Goal: Find specific page/section: Find specific page/section

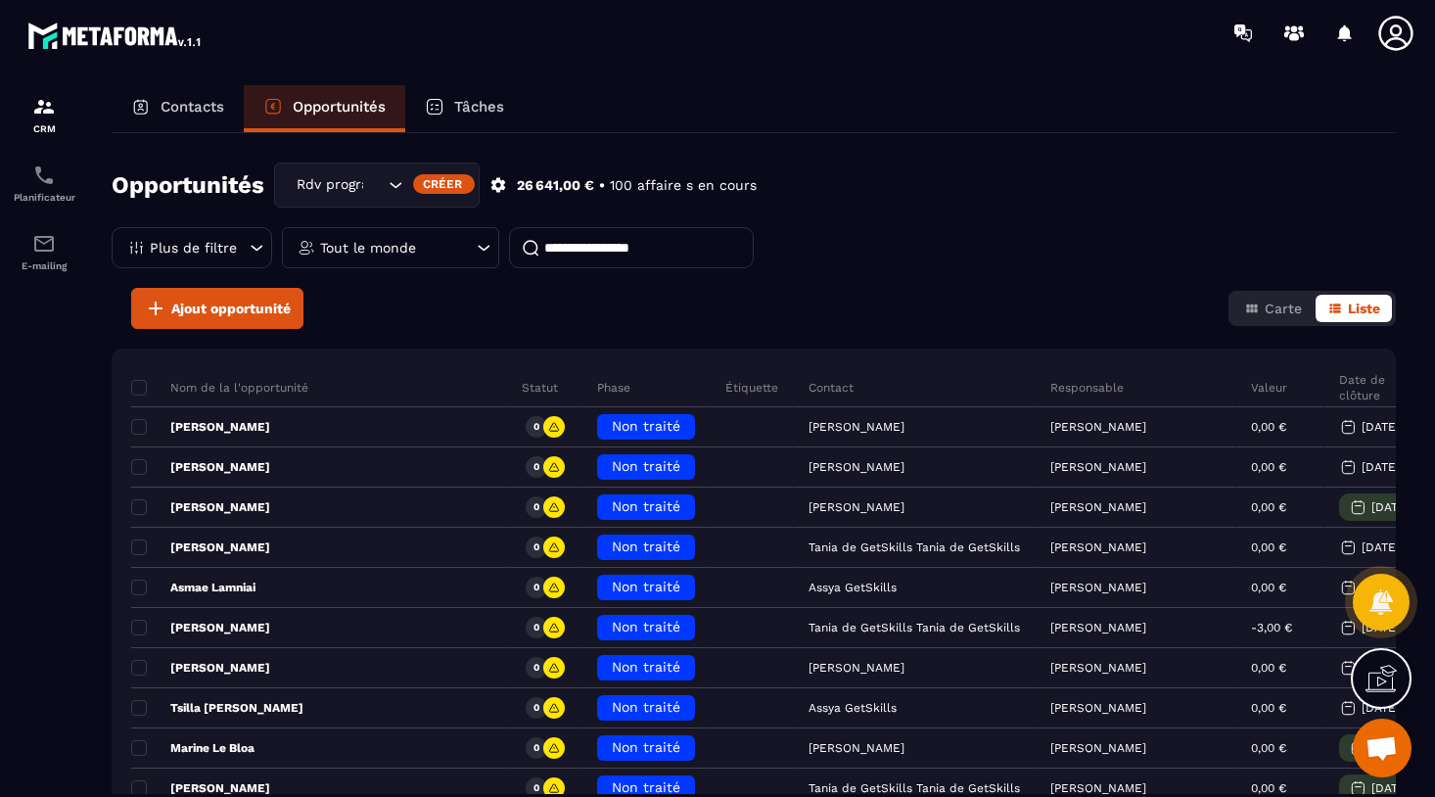
click at [499, 227] on div "Tout le monde" at bounding box center [390, 247] width 217 height 41
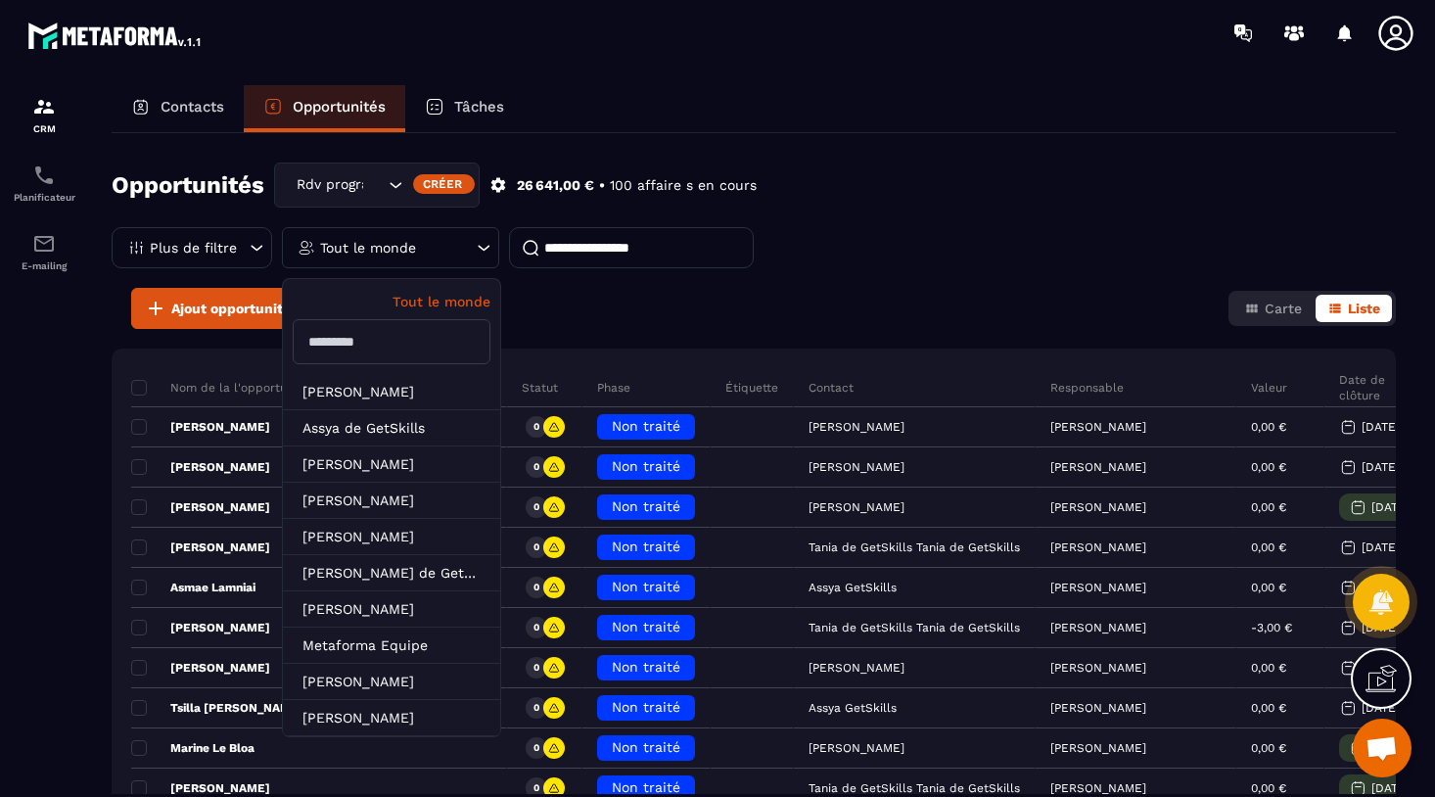
click at [766, 274] on div "Opportunités Rdv programmé Créer 26 641,00 € • 100 affaire s en cours Plus de f…" at bounding box center [754, 463] width 1284 height 661
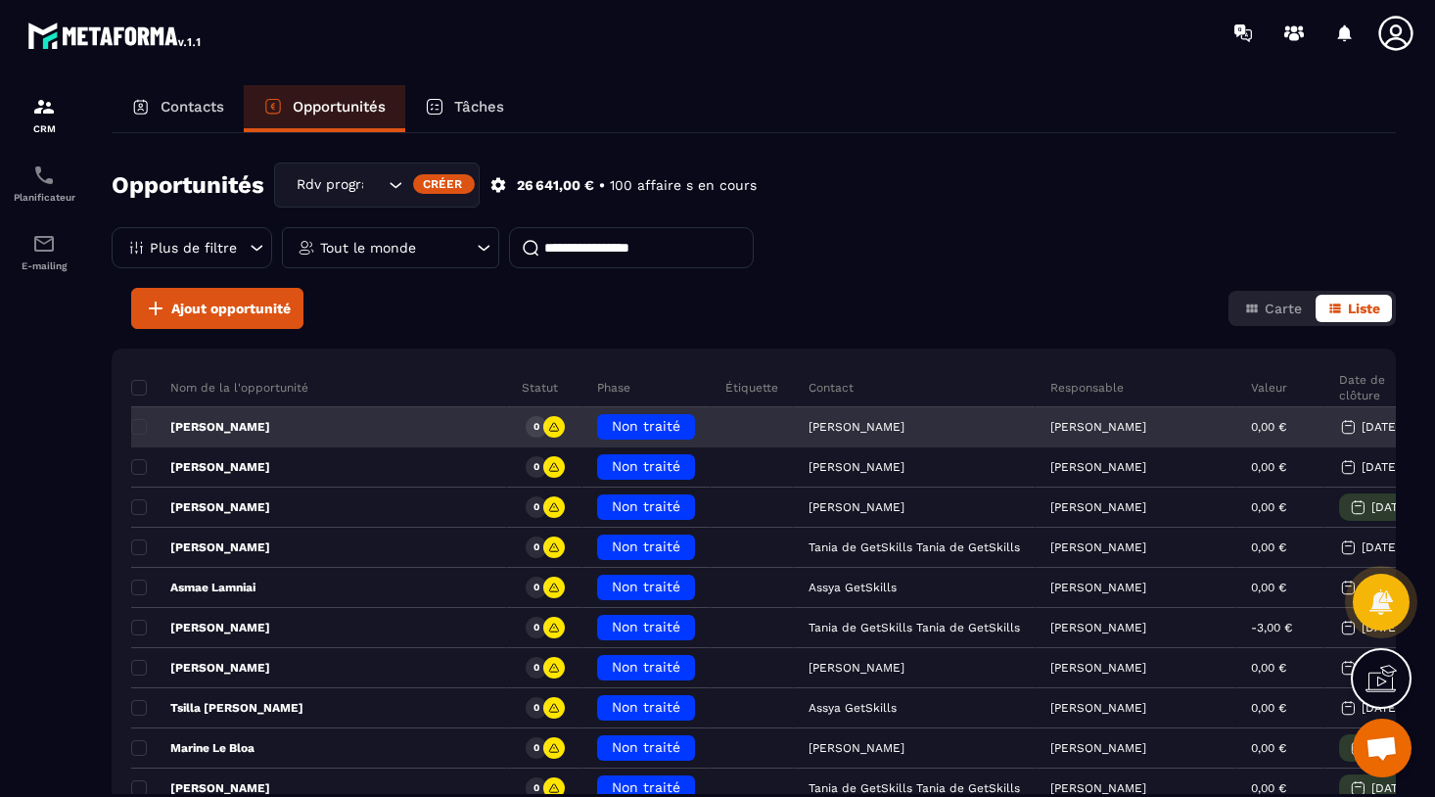
click at [1050, 420] on p "[PERSON_NAME]" at bounding box center [1098, 427] width 96 height 14
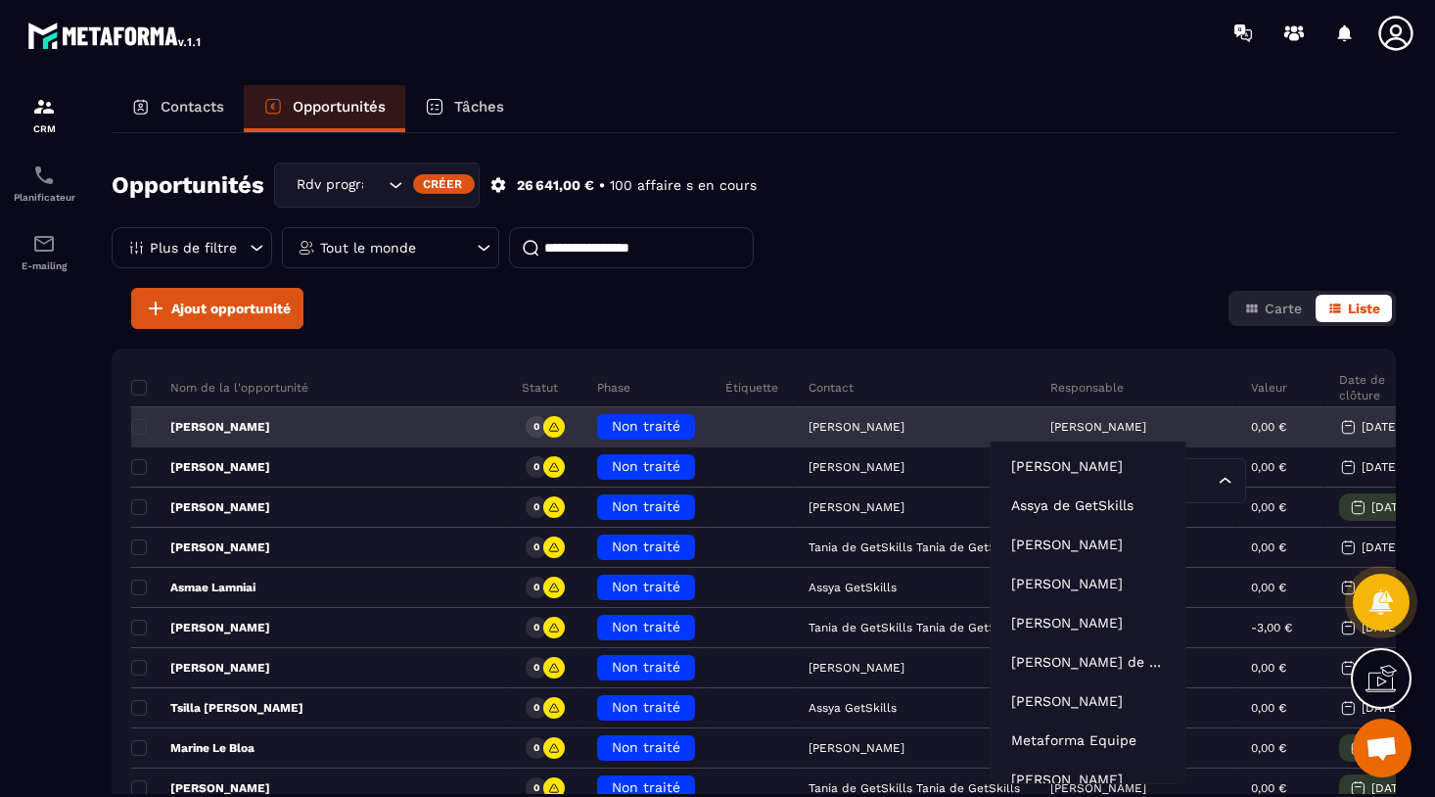
click at [1050, 420] on p "[PERSON_NAME]" at bounding box center [1098, 427] width 96 height 14
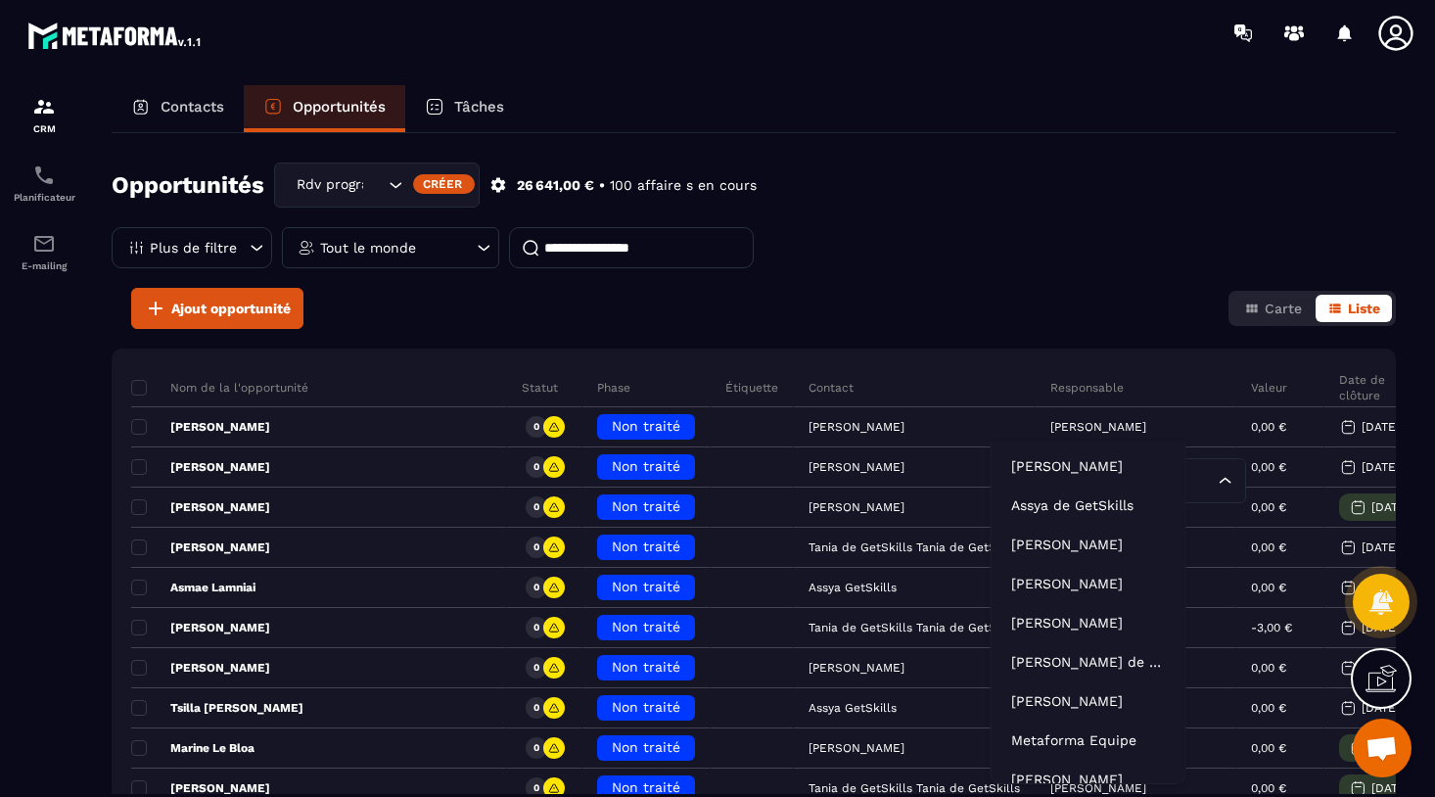
click at [1079, 288] on div "Ajout opportunité Carte Liste" at bounding box center [754, 308] width 1284 height 41
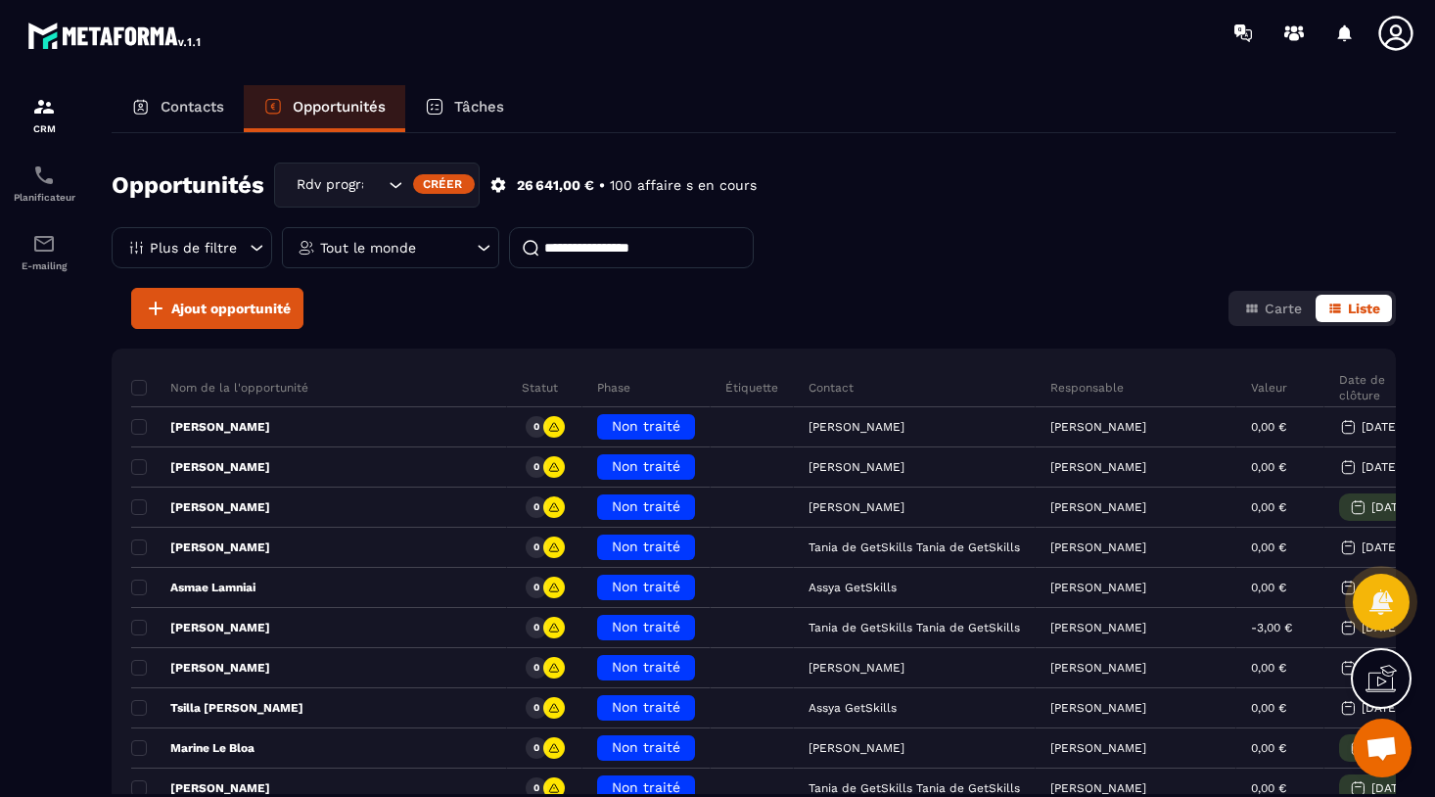
click at [499, 227] on div "Tout le monde" at bounding box center [390, 247] width 217 height 41
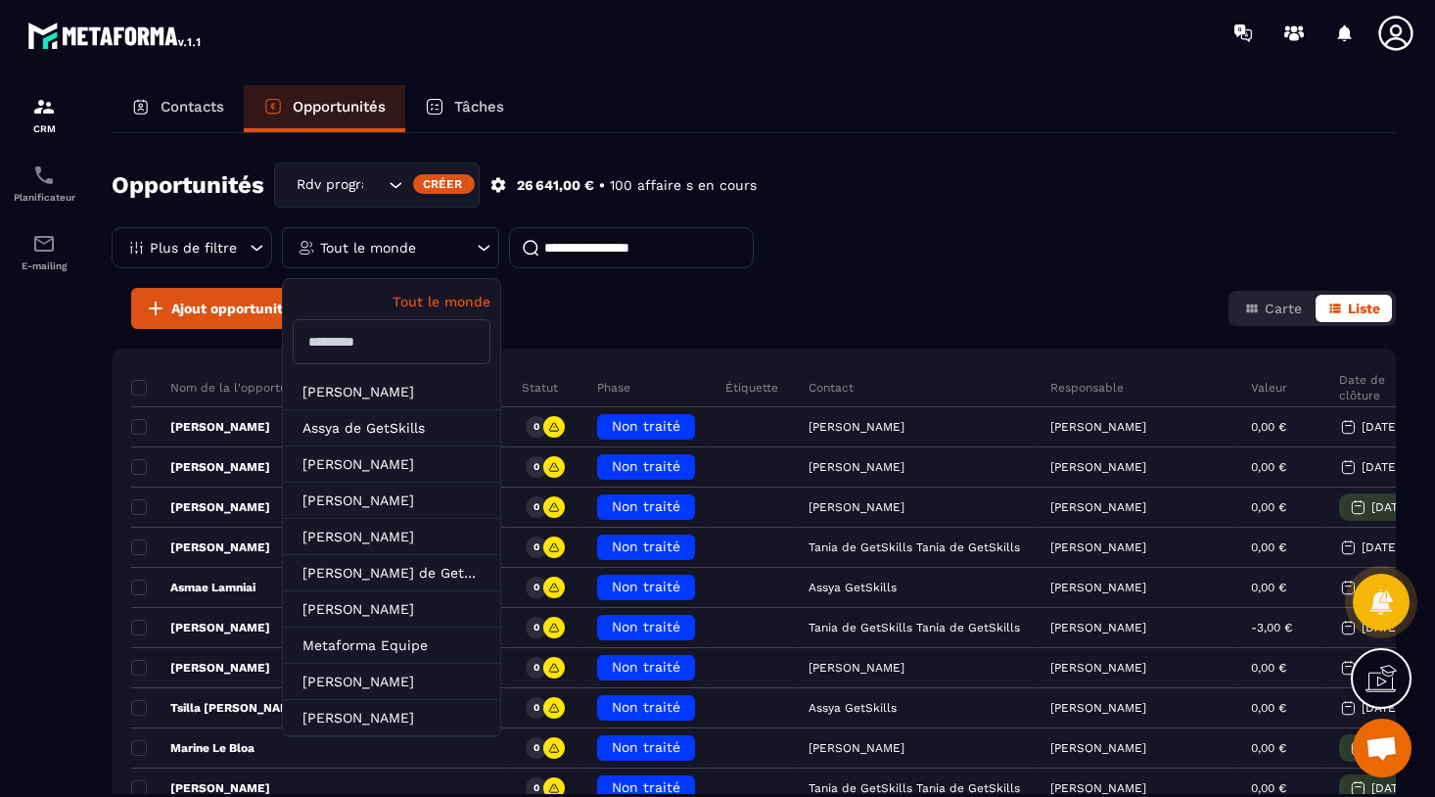
click at [490, 319] on input "text" at bounding box center [392, 341] width 198 height 45
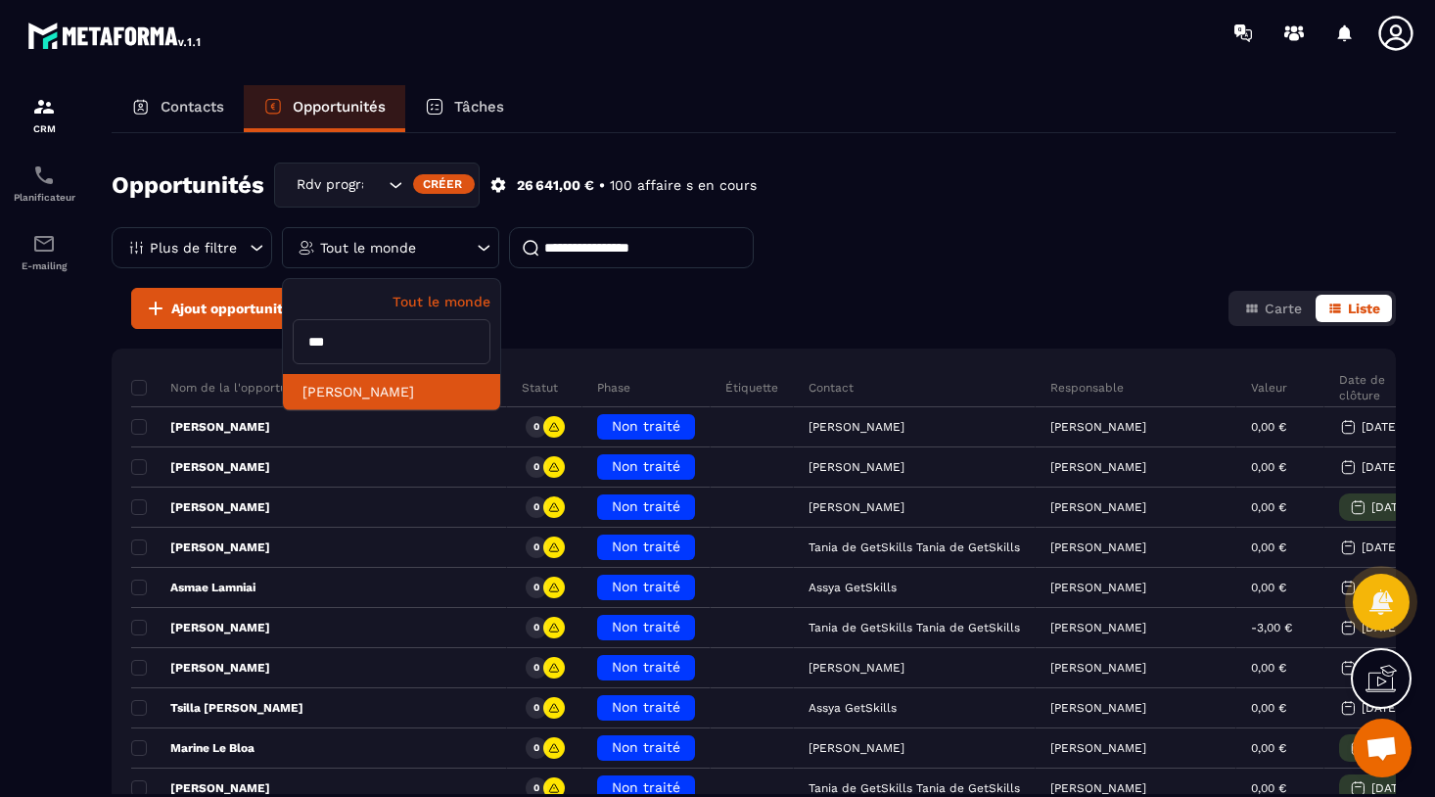
type input "***"
click at [500, 374] on li "[PERSON_NAME]" at bounding box center [391, 392] width 217 height 36
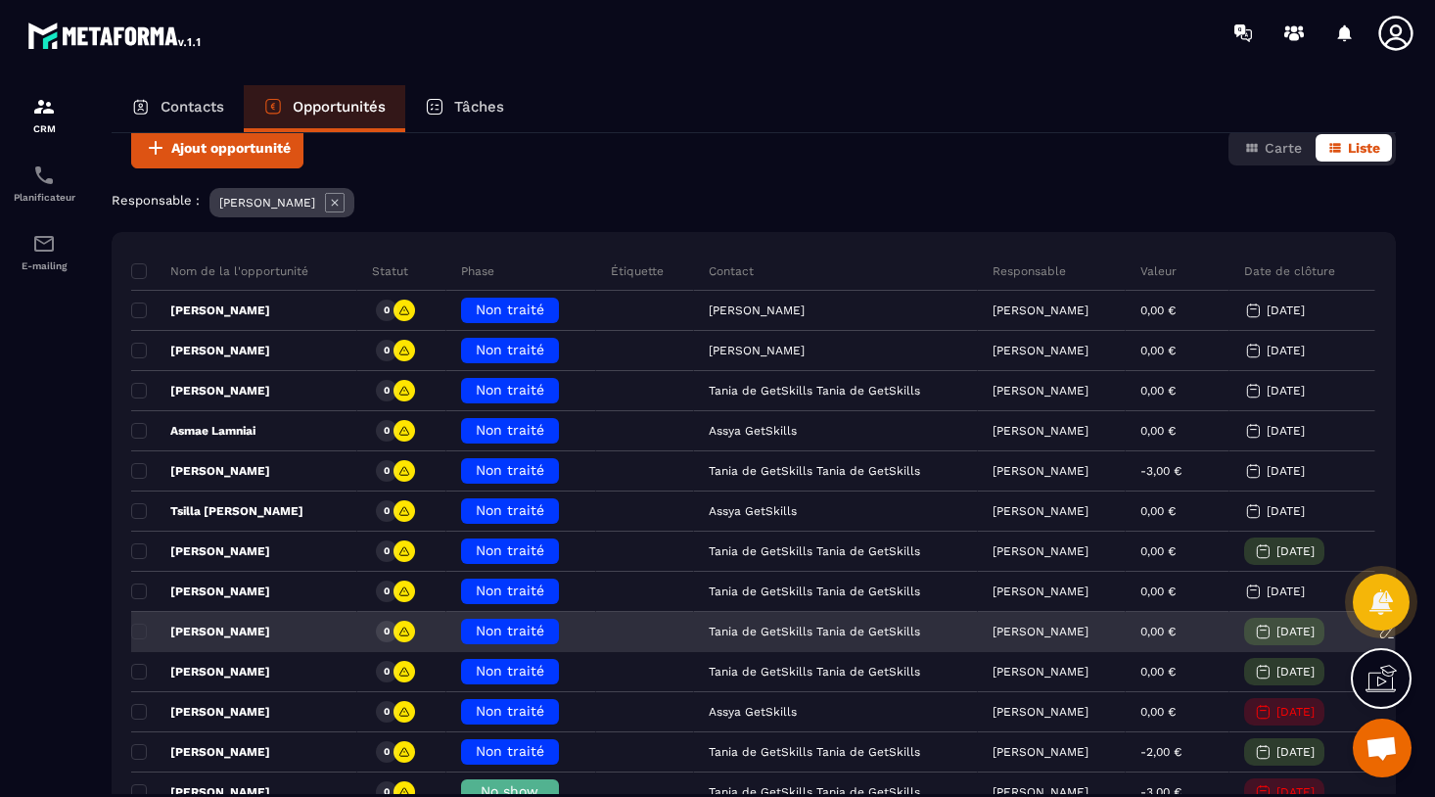
scroll to position [102, 0]
